Goal: Task Accomplishment & Management: Use online tool/utility

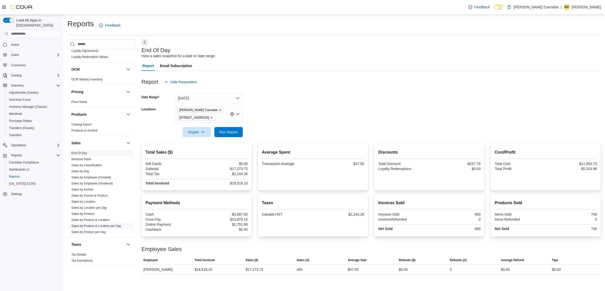
scroll to position [203, 0]
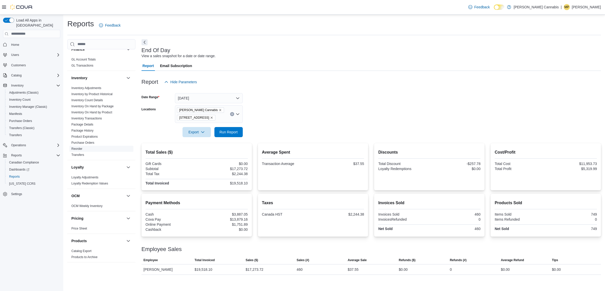
click at [82, 147] on link "Reorder" at bounding box center [76, 149] width 11 height 4
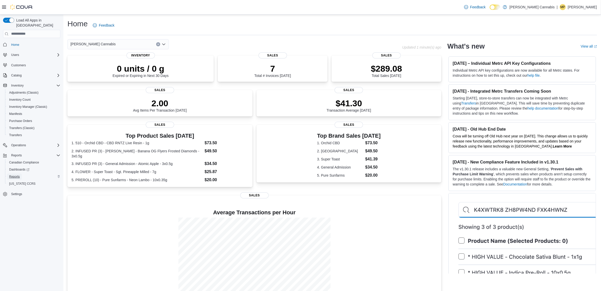
click at [16, 175] on span "Reports" at bounding box center [14, 177] width 11 height 4
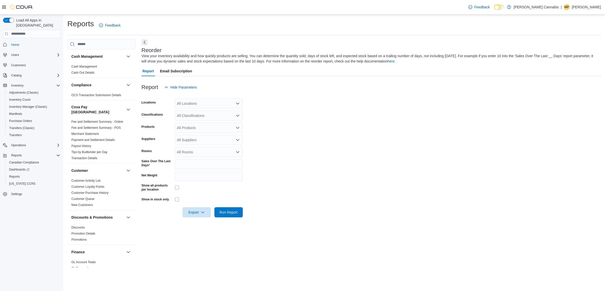
click at [195, 140] on div "All Suppliers" at bounding box center [209, 140] width 68 height 10
type input "***"
click at [182, 150] on span "OCS" at bounding box center [209, 148] width 62 height 5
click at [390, 50] on div "Reorder View your inventory availability and how quickly products are selling. …" at bounding box center [370, 55] width 457 height 17
click at [230, 208] on span "Run Report" at bounding box center [229, 212] width 22 height 10
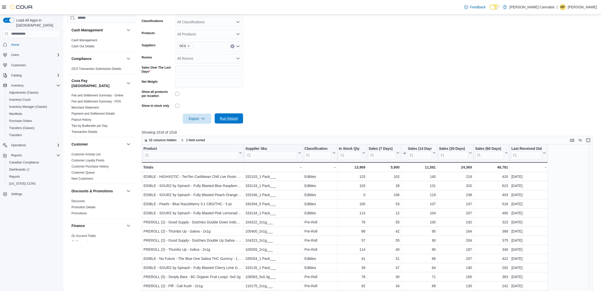
scroll to position [95, 0]
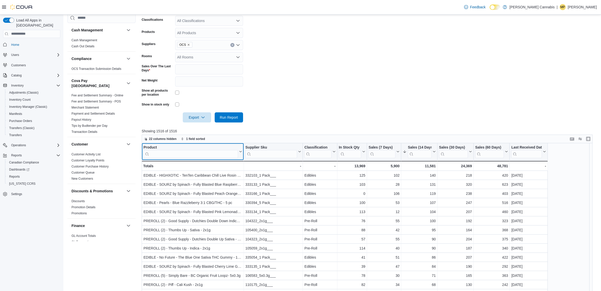
click at [188, 153] on input "search" at bounding box center [190, 154] width 94 height 8
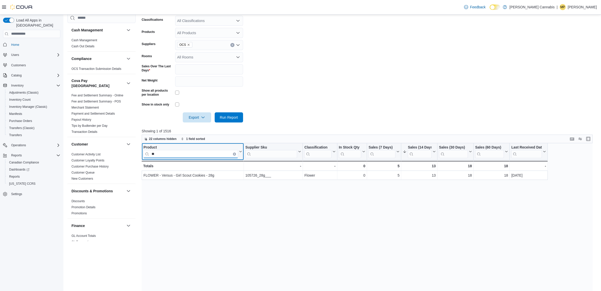
type input "*"
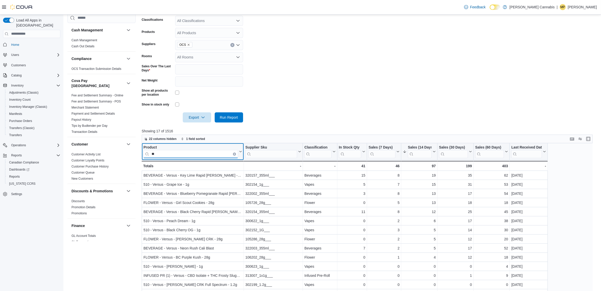
type input "*"
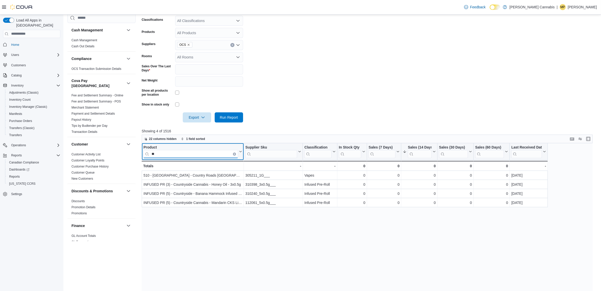
type input "*"
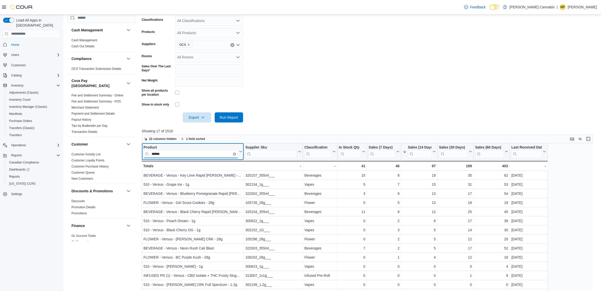
type input "******"
